Goal: Book appointment/travel/reservation

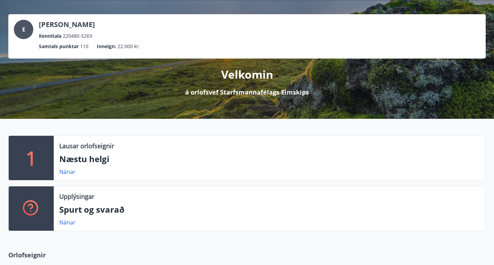
scroll to position [14, 0]
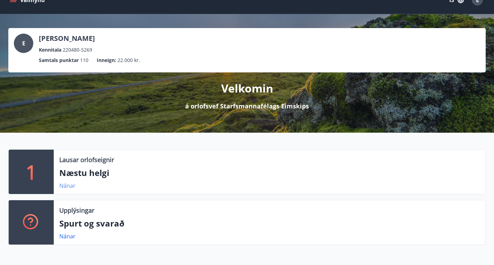
click at [67, 190] on link "Nánar" at bounding box center [67, 186] width 16 height 8
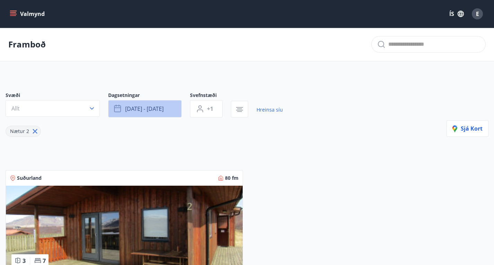
click at [155, 113] on span "[DATE] - [DATE]" at bounding box center [144, 109] width 39 height 8
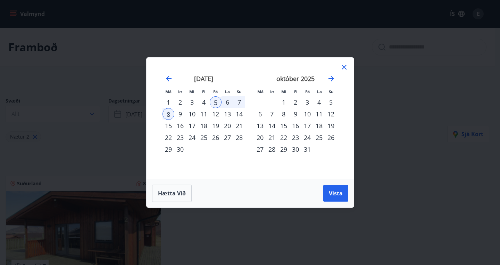
click at [306, 150] on div "31" at bounding box center [307, 150] width 12 height 12
click at [332, 80] on icon "Move forward to switch to the next month." at bounding box center [331, 79] width 6 height 6
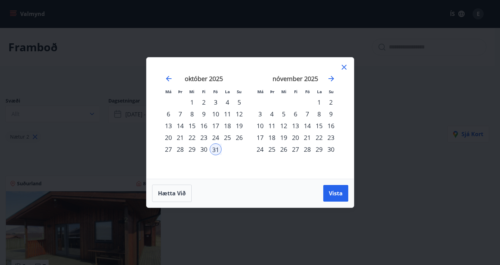
click at [330, 101] on div "2" at bounding box center [331, 102] width 12 height 12
click at [334, 196] on span "Vista" at bounding box center [336, 194] width 14 height 8
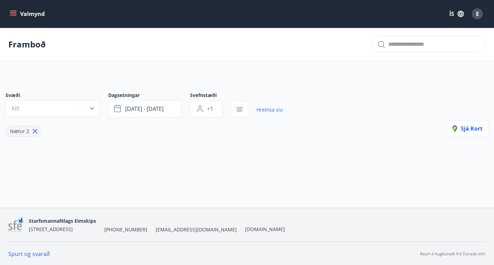
click at [35, 11] on button "Valmynd" at bounding box center [27, 14] width 39 height 12
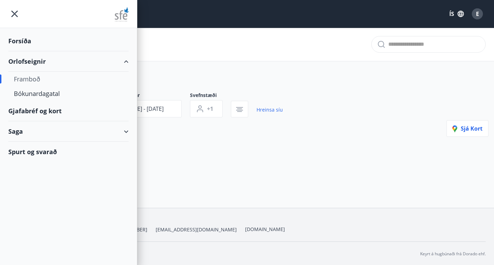
click at [123, 129] on icon at bounding box center [126, 132] width 8 height 8
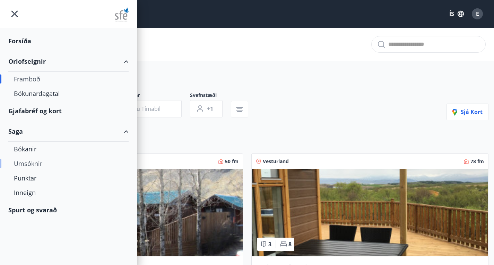
click at [35, 161] on div "Umsóknir" at bounding box center [68, 163] width 109 height 15
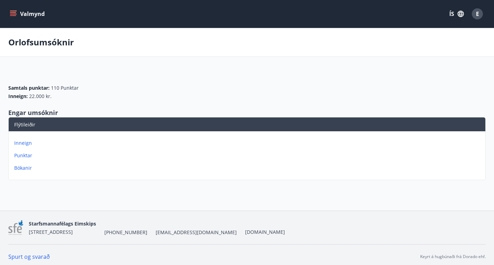
click at [27, 19] on button "Valmynd" at bounding box center [27, 14] width 39 height 12
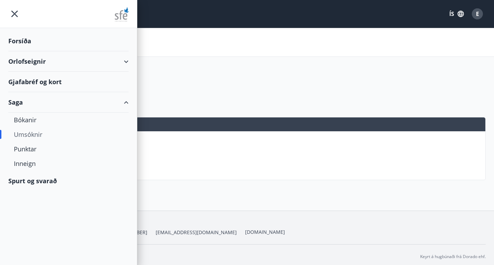
click at [36, 64] on div "Orlofseignir" at bounding box center [68, 61] width 120 height 20
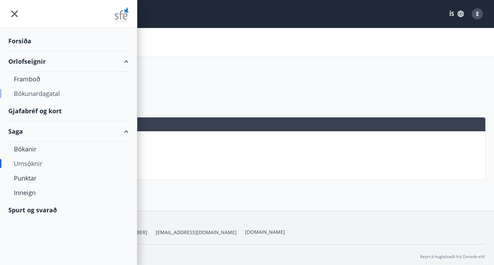
click at [44, 92] on div "Bókunardagatal" at bounding box center [68, 93] width 109 height 15
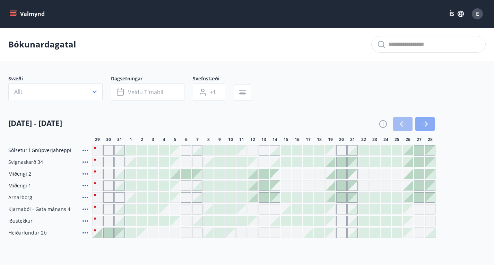
click at [429, 128] on icon "button" at bounding box center [425, 124] width 8 height 8
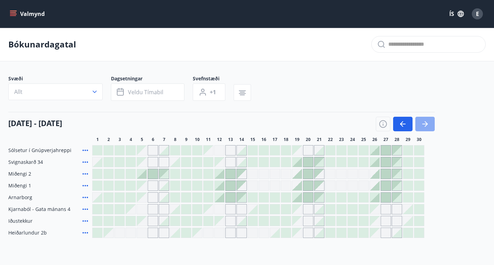
click at [425, 128] on icon "button" at bounding box center [425, 124] width 8 height 8
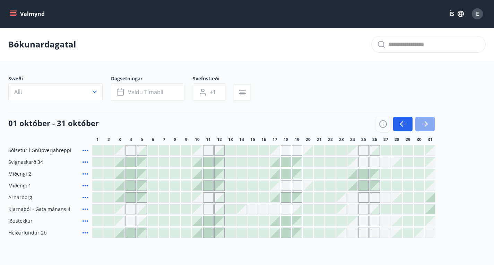
click at [425, 128] on icon "button" at bounding box center [425, 124] width 8 height 8
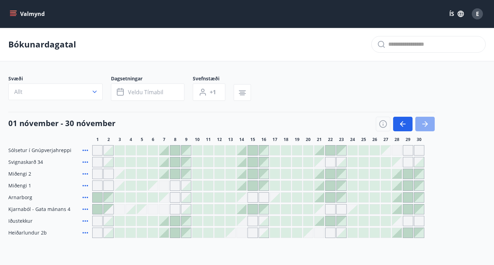
click at [427, 125] on icon "button" at bounding box center [426, 124] width 6 height 1
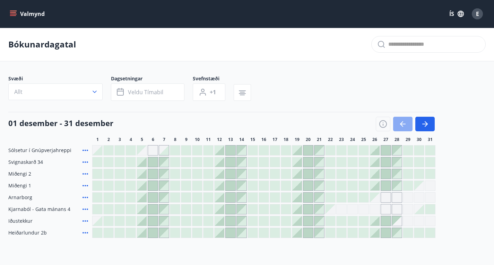
click at [402, 125] on icon "button" at bounding box center [403, 124] width 6 height 1
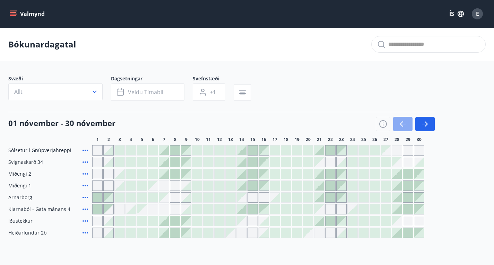
click at [402, 125] on icon "button" at bounding box center [403, 124] width 6 height 1
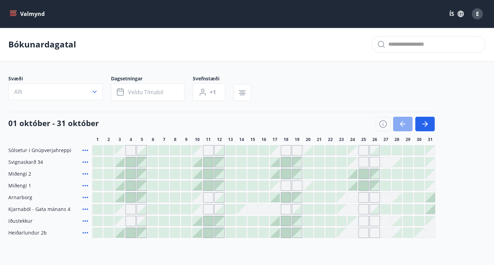
click at [402, 125] on icon "button" at bounding box center [403, 124] width 6 height 1
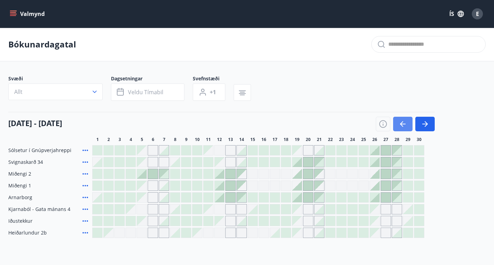
click at [398, 127] on button "button" at bounding box center [402, 124] width 19 height 15
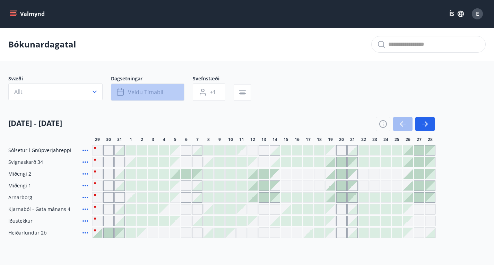
click at [146, 96] on span "Veldu tímabil" at bounding box center [145, 92] width 35 height 8
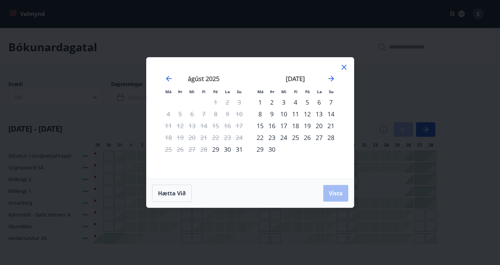
click at [343, 68] on icon at bounding box center [343, 67] width 5 height 5
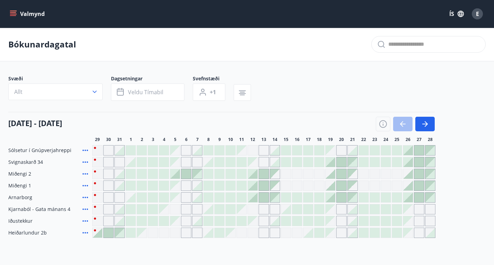
click at [31, 17] on button "Valmynd" at bounding box center [27, 14] width 39 height 12
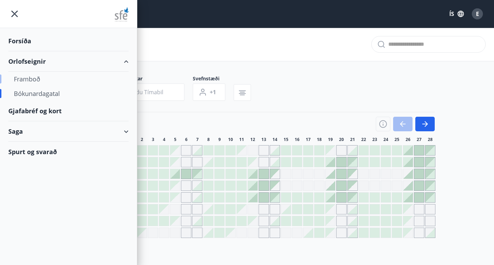
click at [29, 78] on div "Framboð" at bounding box center [68, 79] width 109 height 15
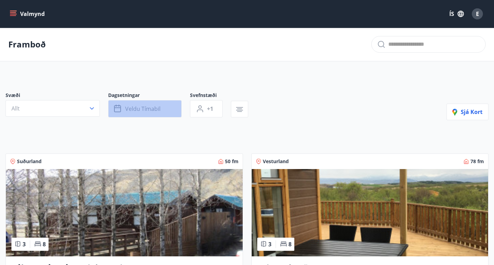
click at [134, 113] on span "Veldu tímabil" at bounding box center [142, 109] width 35 height 8
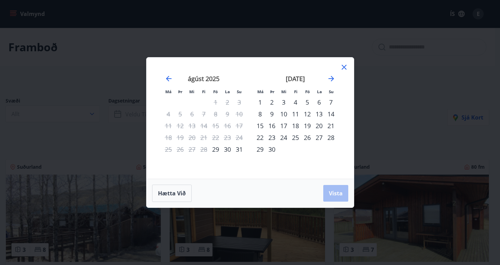
click at [260, 102] on div "1" at bounding box center [260, 102] width 12 height 12
click at [334, 188] on button "Vista" at bounding box center [335, 193] width 25 height 17
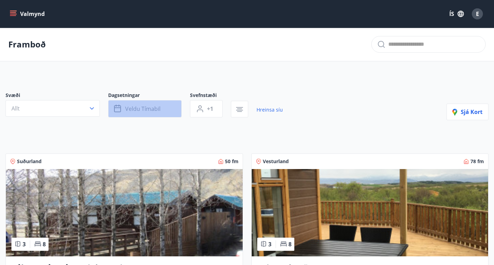
click at [164, 113] on button "Veldu tímabil" at bounding box center [145, 108] width 74 height 17
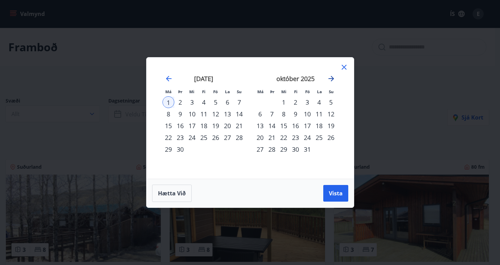
click at [333, 78] on icon "Move forward to switch to the next month." at bounding box center [331, 79] width 6 height 6
click at [334, 150] on div "30" at bounding box center [331, 150] width 12 height 12
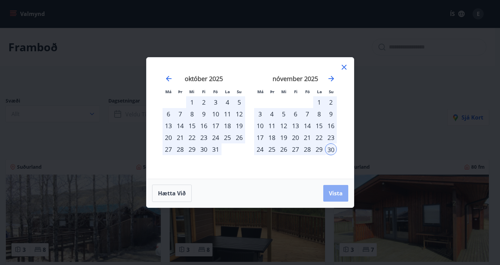
click at [334, 197] on span "Vista" at bounding box center [336, 194] width 14 height 8
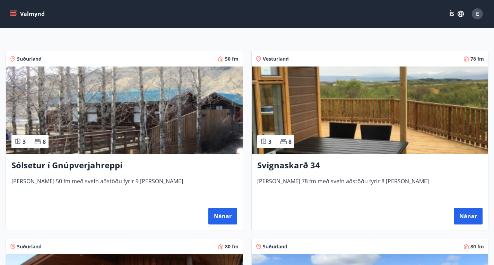
scroll to position [111, 0]
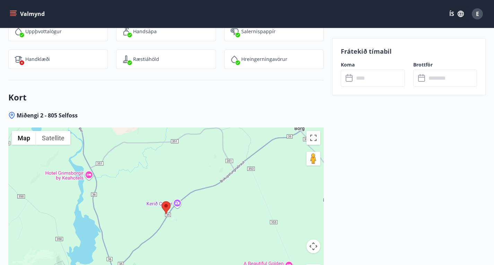
scroll to position [1070, 0]
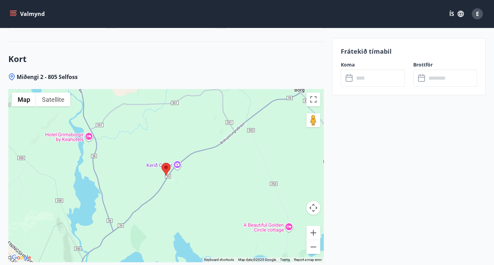
click at [18, 12] on button "Valmynd" at bounding box center [27, 14] width 39 height 12
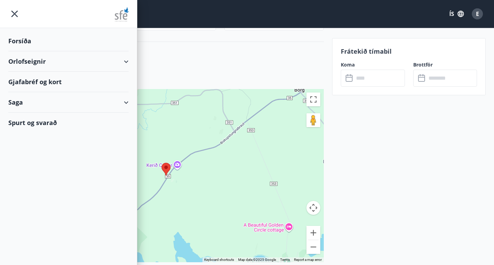
click at [106, 64] on div "Orlofseignir" at bounding box center [68, 61] width 120 height 20
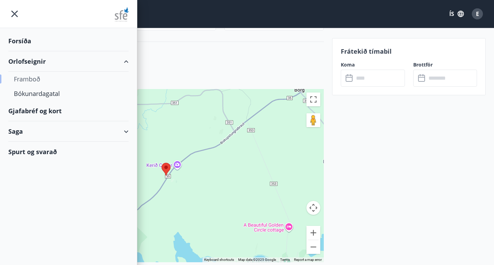
click at [31, 78] on div "Framboð" at bounding box center [68, 79] width 109 height 15
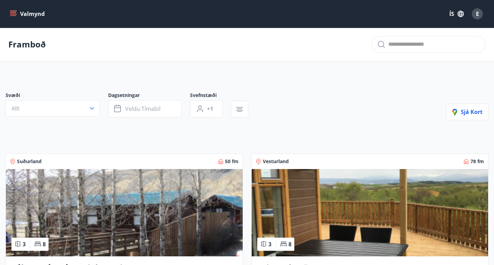
click at [34, 13] on button "Valmynd" at bounding box center [27, 14] width 39 height 12
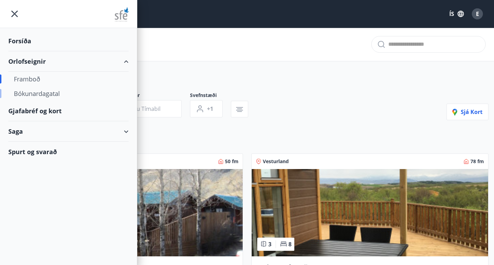
click at [50, 93] on div "Bókunardagatal" at bounding box center [68, 93] width 109 height 15
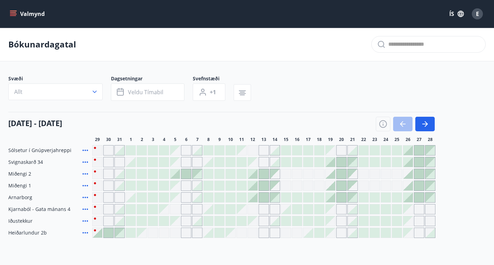
click at [87, 178] on icon at bounding box center [85, 174] width 8 height 8
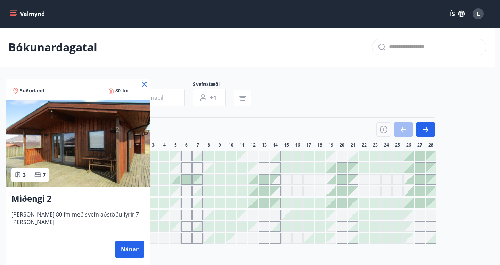
click at [140, 86] on icon at bounding box center [144, 84] width 8 height 8
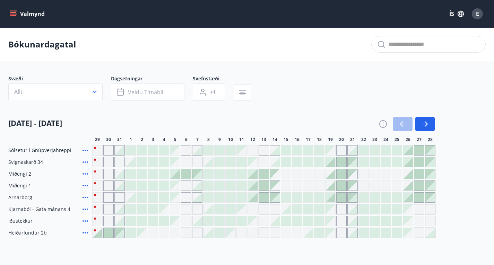
click at [185, 179] on div at bounding box center [186, 174] width 10 height 10
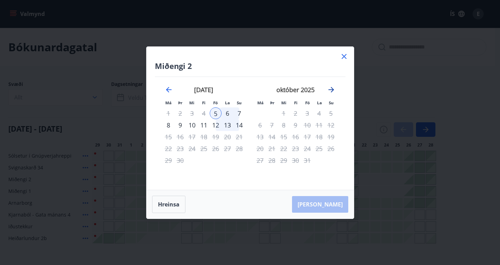
click at [329, 92] on icon "Move forward to switch to the next month." at bounding box center [331, 90] width 8 height 8
click at [169, 92] on icon "Move backward to switch to the previous month." at bounding box center [168, 90] width 8 height 8
click at [345, 57] on icon at bounding box center [344, 56] width 8 height 8
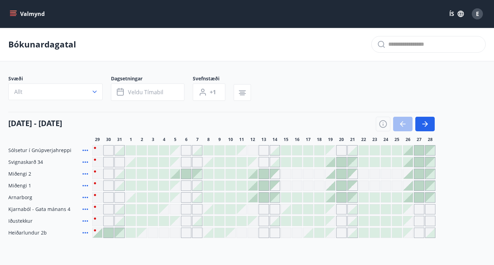
click at [13, 10] on icon "menu" at bounding box center [13, 13] width 7 height 7
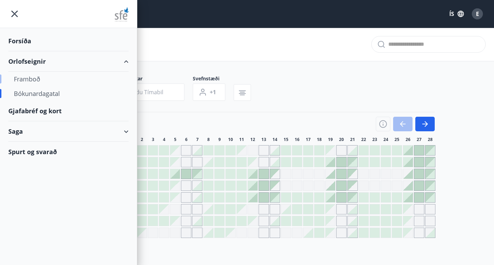
click at [36, 80] on div "Framboð" at bounding box center [68, 79] width 109 height 15
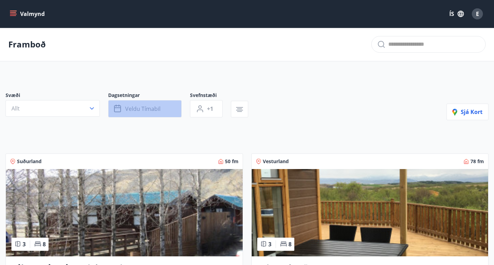
click at [146, 118] on button "Veldu tímabil" at bounding box center [145, 108] width 74 height 17
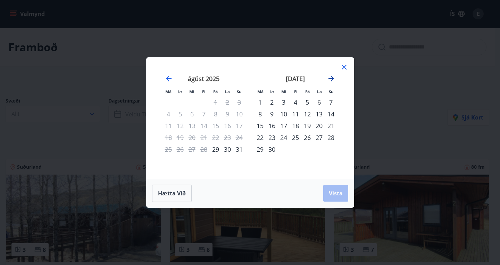
click at [329, 77] on icon "Move forward to switch to the next month." at bounding box center [331, 79] width 8 height 8
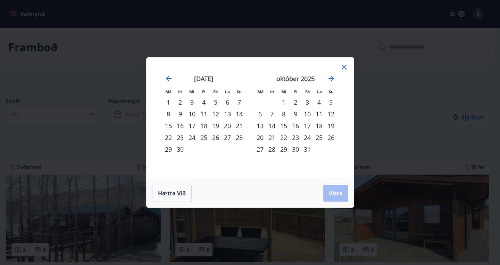
click at [307, 151] on div "31" at bounding box center [307, 150] width 12 height 12
click at [331, 82] on icon "Move forward to switch to the next month." at bounding box center [331, 79] width 8 height 8
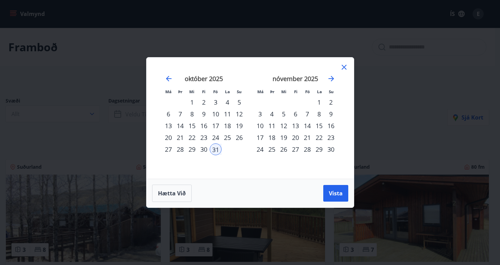
click at [329, 101] on div "2" at bounding box center [331, 102] width 12 height 12
click at [335, 188] on button "Vista" at bounding box center [335, 193] width 25 height 17
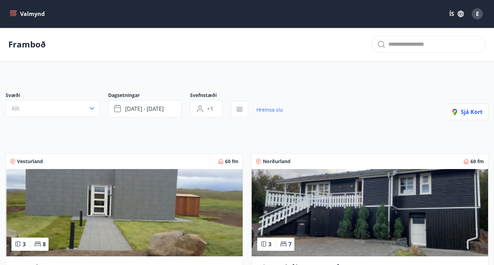
click at [273, 204] on img at bounding box center [370, 212] width 237 height 87
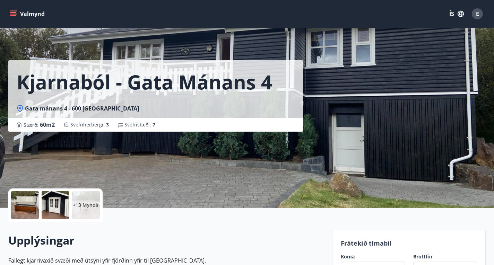
click at [29, 13] on button "Valmynd" at bounding box center [27, 14] width 39 height 12
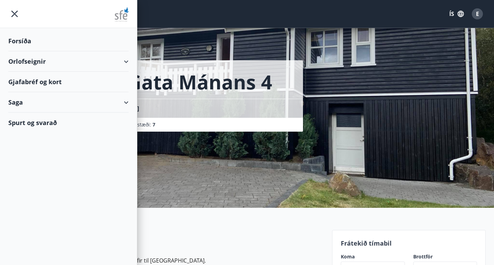
click at [44, 64] on div "Orlofseignir" at bounding box center [68, 61] width 120 height 20
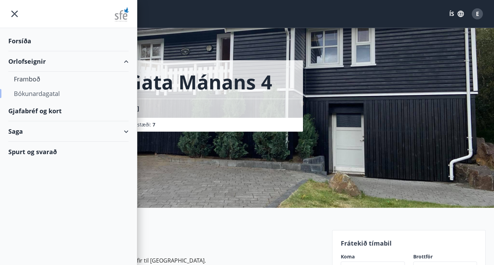
click at [42, 94] on div "Bókunardagatal" at bounding box center [68, 93] width 109 height 15
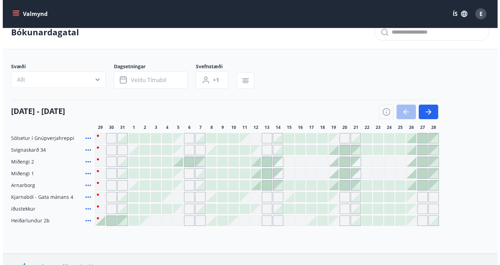
scroll to position [14, 0]
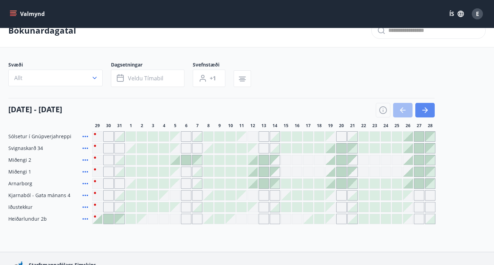
click at [423, 114] on icon "button" at bounding box center [425, 110] width 8 height 8
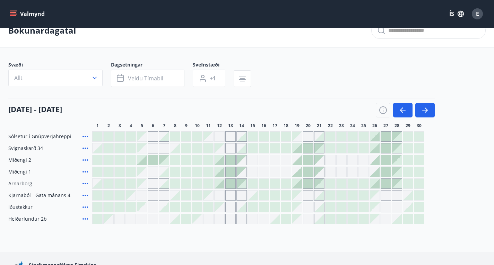
click at [84, 164] on icon at bounding box center [85, 160] width 8 height 8
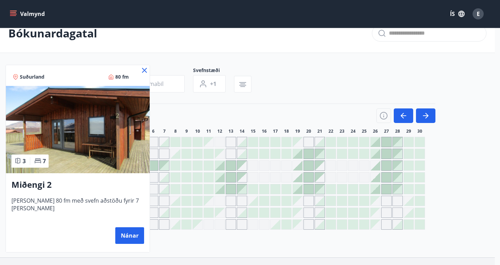
click at [140, 73] on icon at bounding box center [144, 70] width 8 height 8
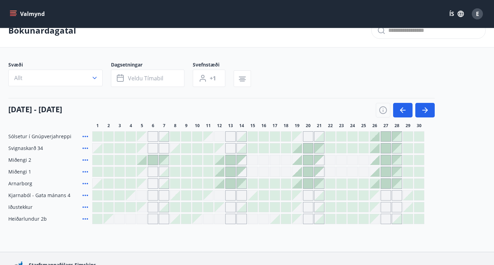
click at [231, 162] on div at bounding box center [231, 160] width 10 height 10
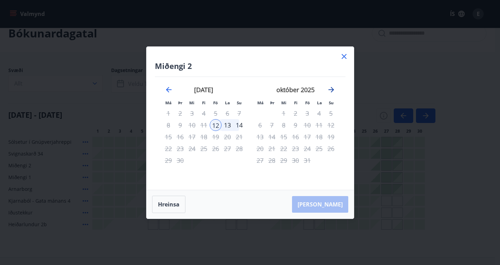
click at [330, 87] on icon "Move forward to switch to the next month." at bounding box center [331, 90] width 8 height 8
click at [344, 54] on icon at bounding box center [344, 56] width 8 height 8
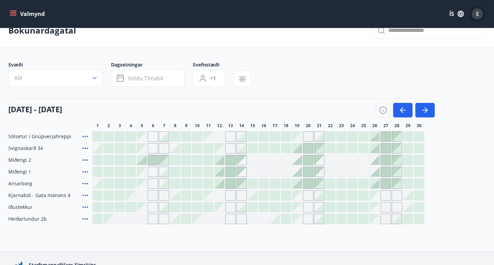
click at [481, 16] on div "E" at bounding box center [477, 13] width 11 height 11
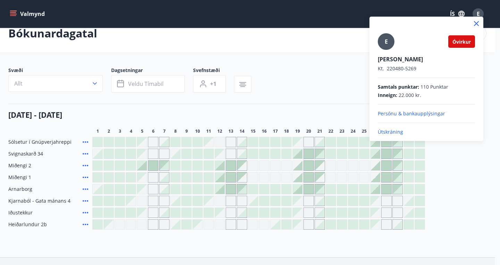
click at [389, 130] on p "Útskráning" at bounding box center [425, 132] width 97 height 7
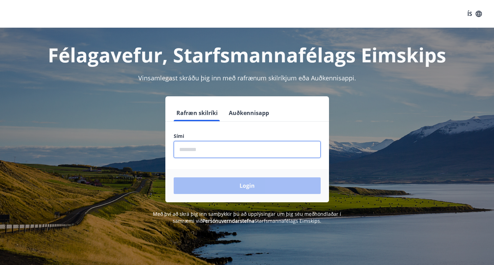
click at [198, 153] on input "phone" at bounding box center [247, 149] width 147 height 17
type input "********"
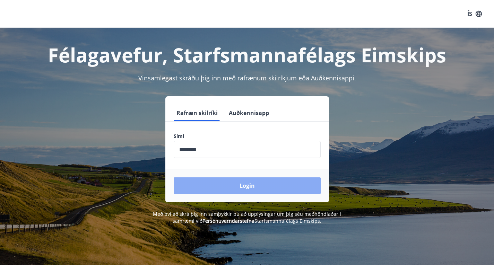
click at [248, 186] on button "Login" at bounding box center [247, 186] width 147 height 17
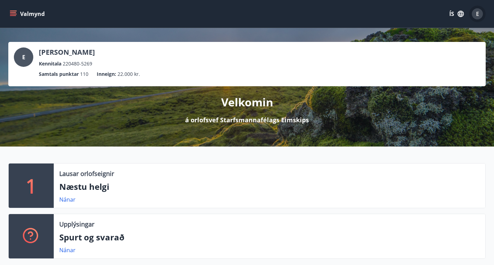
click at [480, 14] on div "E" at bounding box center [477, 13] width 11 height 11
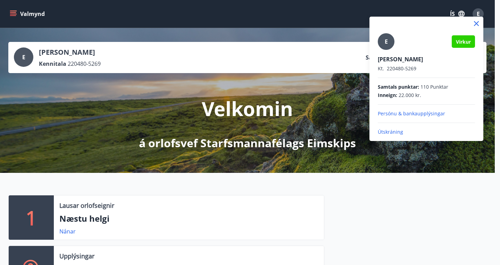
click at [16, 12] on div at bounding box center [250, 132] width 500 height 265
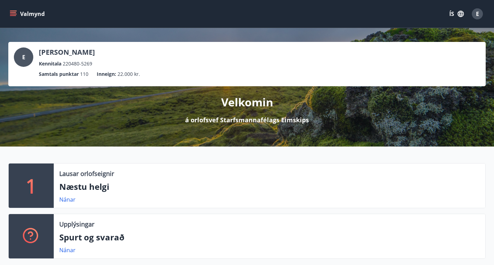
click at [9, 12] on button "Valmynd" at bounding box center [27, 14] width 39 height 12
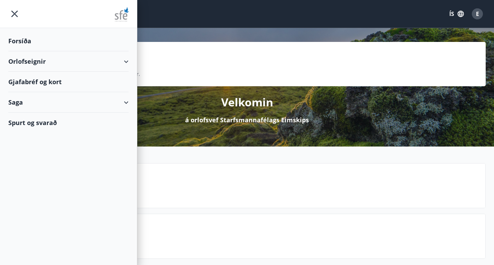
click at [117, 102] on div "Saga" at bounding box center [68, 102] width 120 height 20
click at [35, 132] on div "Umsóknir" at bounding box center [68, 134] width 109 height 15
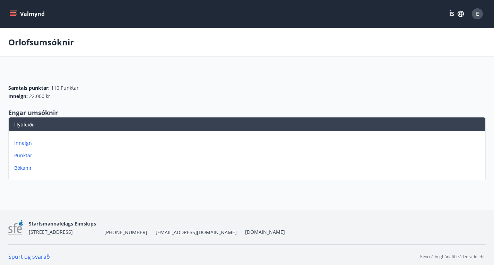
click at [25, 8] on button "Valmynd" at bounding box center [27, 14] width 39 height 12
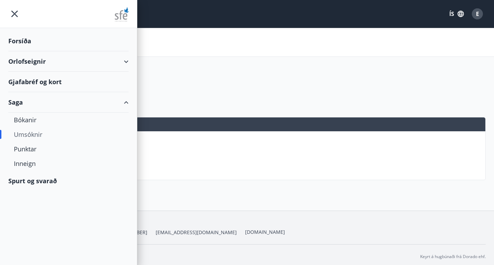
click at [122, 59] on div "Orlofseignir" at bounding box center [68, 61] width 120 height 20
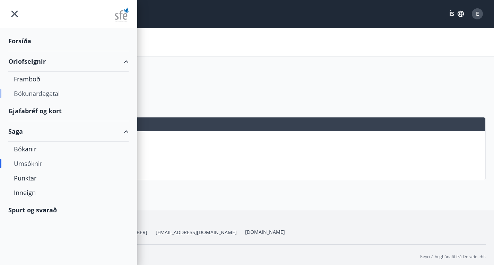
click at [39, 94] on div "Bókunardagatal" at bounding box center [68, 93] width 109 height 15
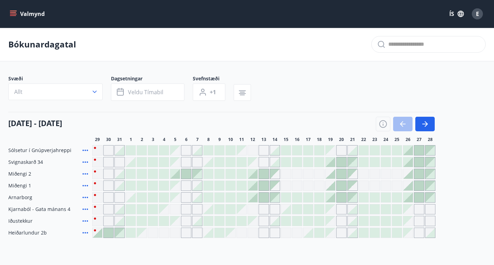
click at [264, 179] on div at bounding box center [264, 174] width 10 height 10
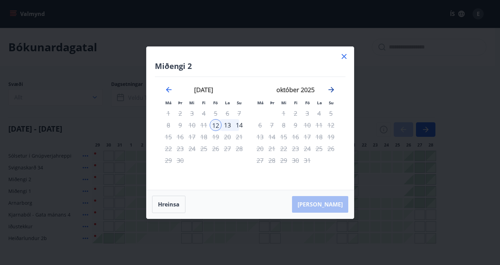
click at [330, 90] on icon "Move forward to switch to the next month." at bounding box center [331, 90] width 8 height 8
click at [341, 58] on icon at bounding box center [344, 56] width 8 height 8
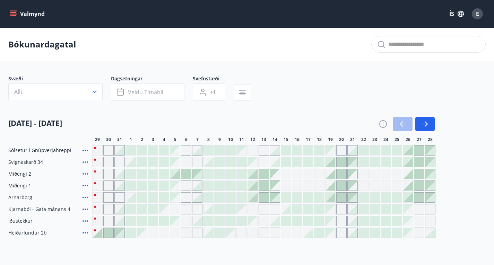
click at [477, 12] on span "E" at bounding box center [477, 14] width 3 height 8
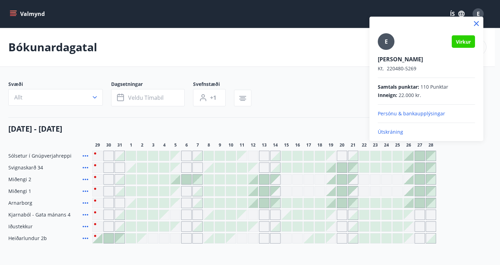
click at [322, 106] on div at bounding box center [250, 132] width 500 height 265
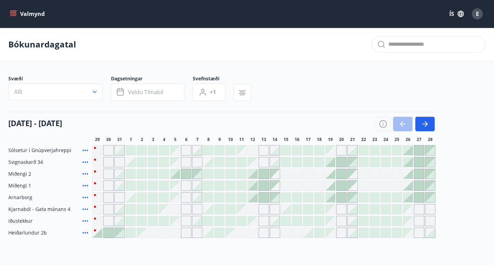
click at [261, 214] on div "Gráir dagar eru ekki bókanlegir" at bounding box center [264, 209] width 10 height 10
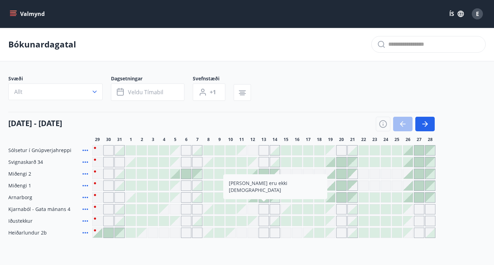
click at [341, 202] on div at bounding box center [342, 198] width 10 height 10
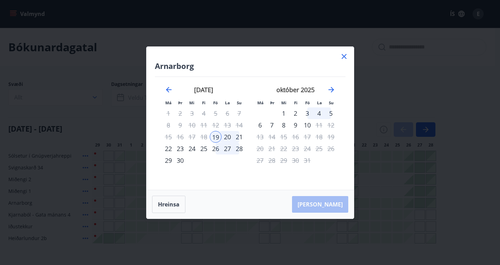
click at [344, 55] on icon at bounding box center [344, 56] width 8 height 8
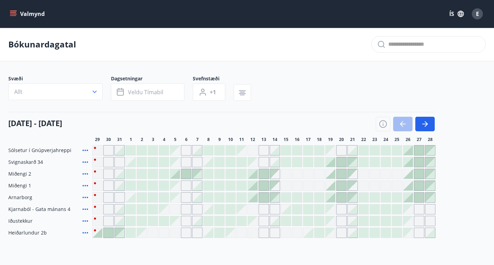
click at [263, 212] on div "Gráir dagar eru ekki bókanlegir" at bounding box center [264, 209] width 10 height 10
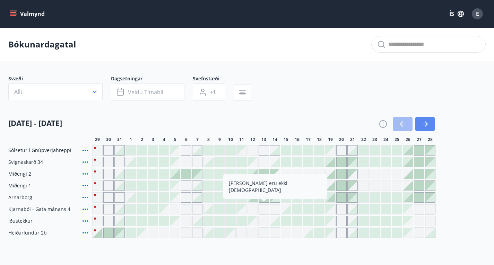
click at [429, 128] on icon "button" at bounding box center [425, 124] width 8 height 8
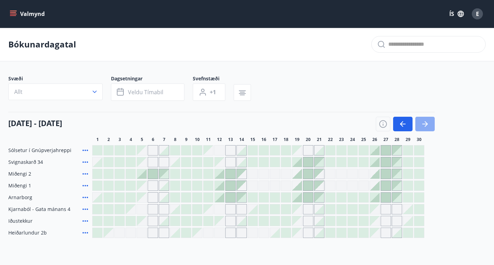
click at [429, 128] on icon "button" at bounding box center [425, 124] width 8 height 8
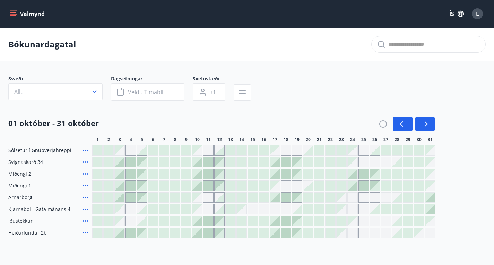
click at [433, 214] on div at bounding box center [431, 210] width 10 height 10
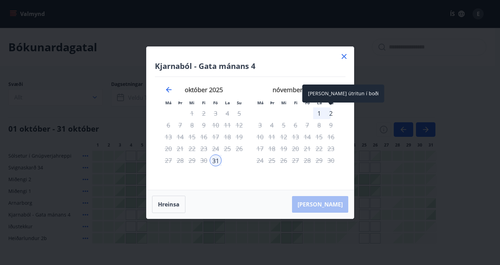
click at [331, 113] on div "2" at bounding box center [331, 114] width 12 height 12
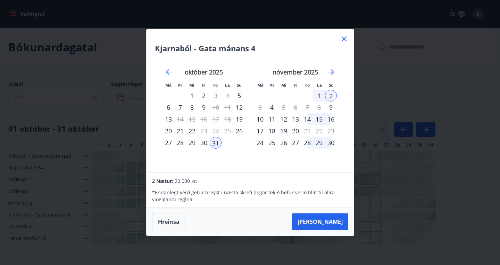
click at [345, 36] on icon at bounding box center [344, 39] width 8 height 8
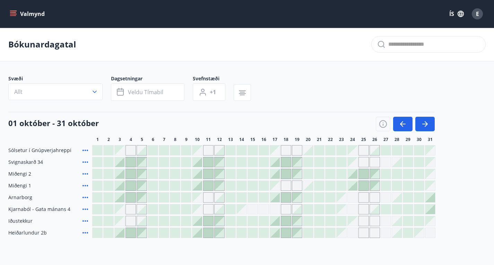
click at [278, 179] on div at bounding box center [275, 174] width 10 height 10
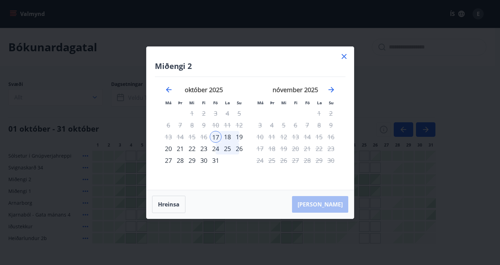
click at [242, 137] on div "19" at bounding box center [239, 137] width 12 height 12
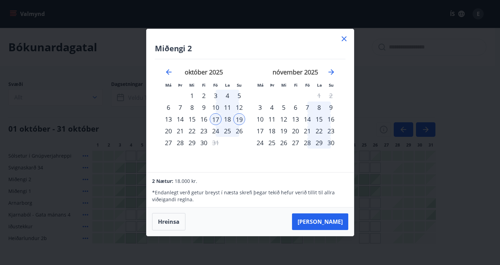
click at [344, 40] on icon at bounding box center [344, 39] width 8 height 8
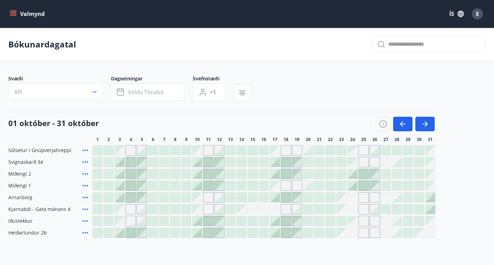
click at [432, 179] on div "Gráir dagar eru ekki bókanlegir" at bounding box center [431, 174] width 10 height 10
click at [407, 128] on icon "button" at bounding box center [403, 124] width 8 height 8
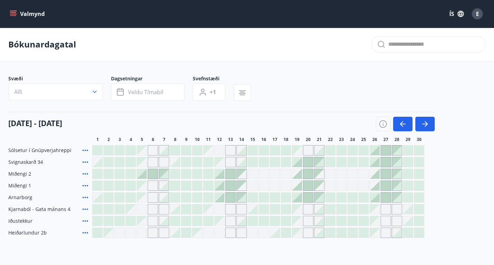
click at [378, 179] on div at bounding box center [375, 174] width 10 height 10
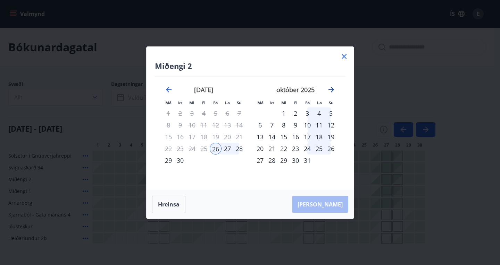
click at [332, 89] on icon "Move forward to switch to the next month." at bounding box center [331, 90] width 8 height 8
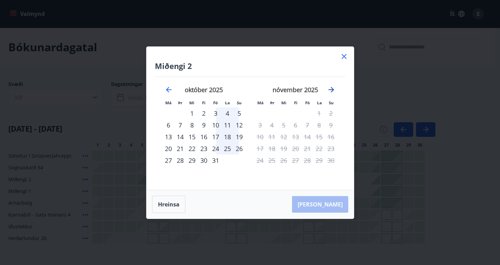
click at [332, 89] on icon "Move forward to switch to the next month." at bounding box center [331, 90] width 8 height 8
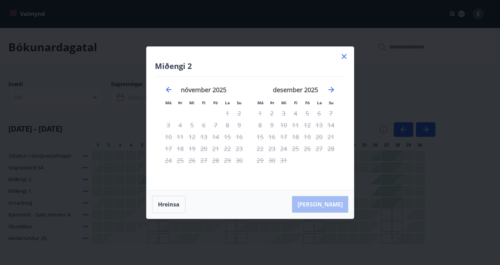
click at [227, 132] on div "15" at bounding box center [227, 137] width 12 height 12
click at [343, 56] on icon at bounding box center [343, 56] width 5 height 5
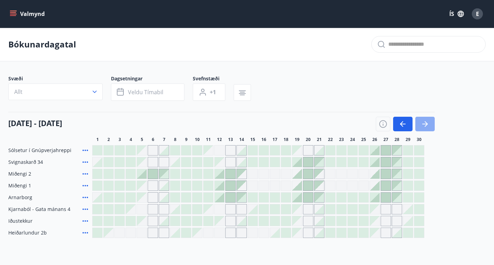
click at [426, 128] on icon "button" at bounding box center [425, 124] width 8 height 8
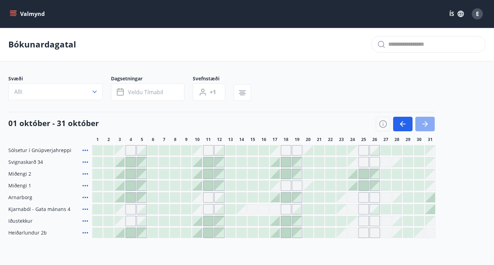
click at [426, 128] on icon "button" at bounding box center [425, 124] width 8 height 8
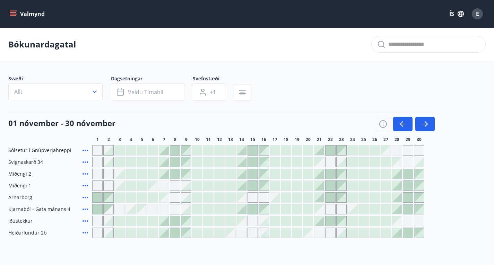
click at [166, 179] on div at bounding box center [164, 174] width 10 height 10
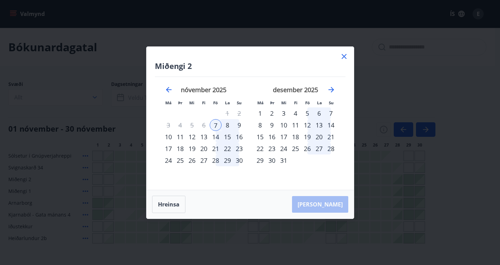
click at [344, 58] on icon at bounding box center [344, 56] width 8 height 8
